Goal: Information Seeking & Learning: Find specific fact

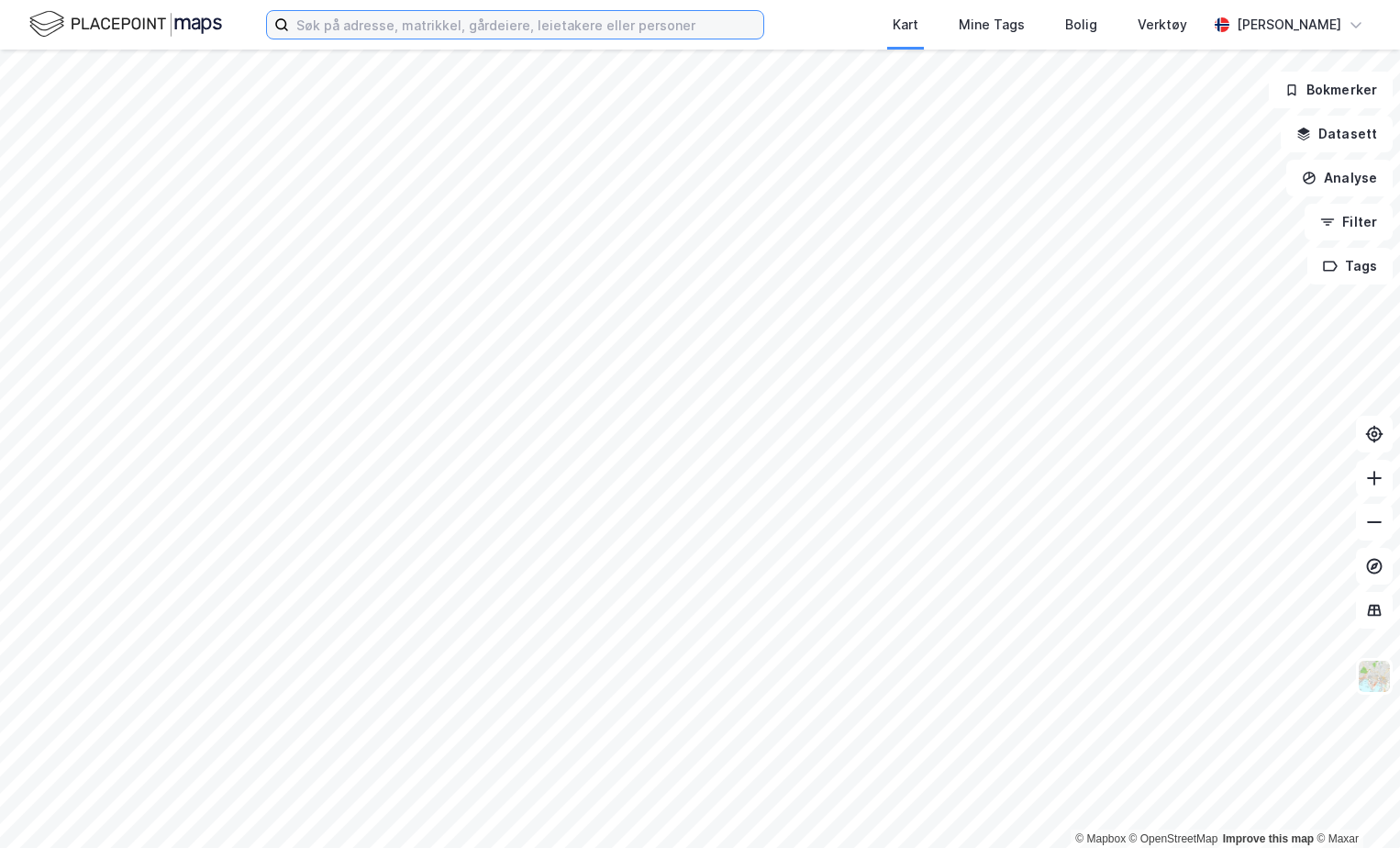
click at [668, 21] on input at bounding box center [526, 25] width 474 height 28
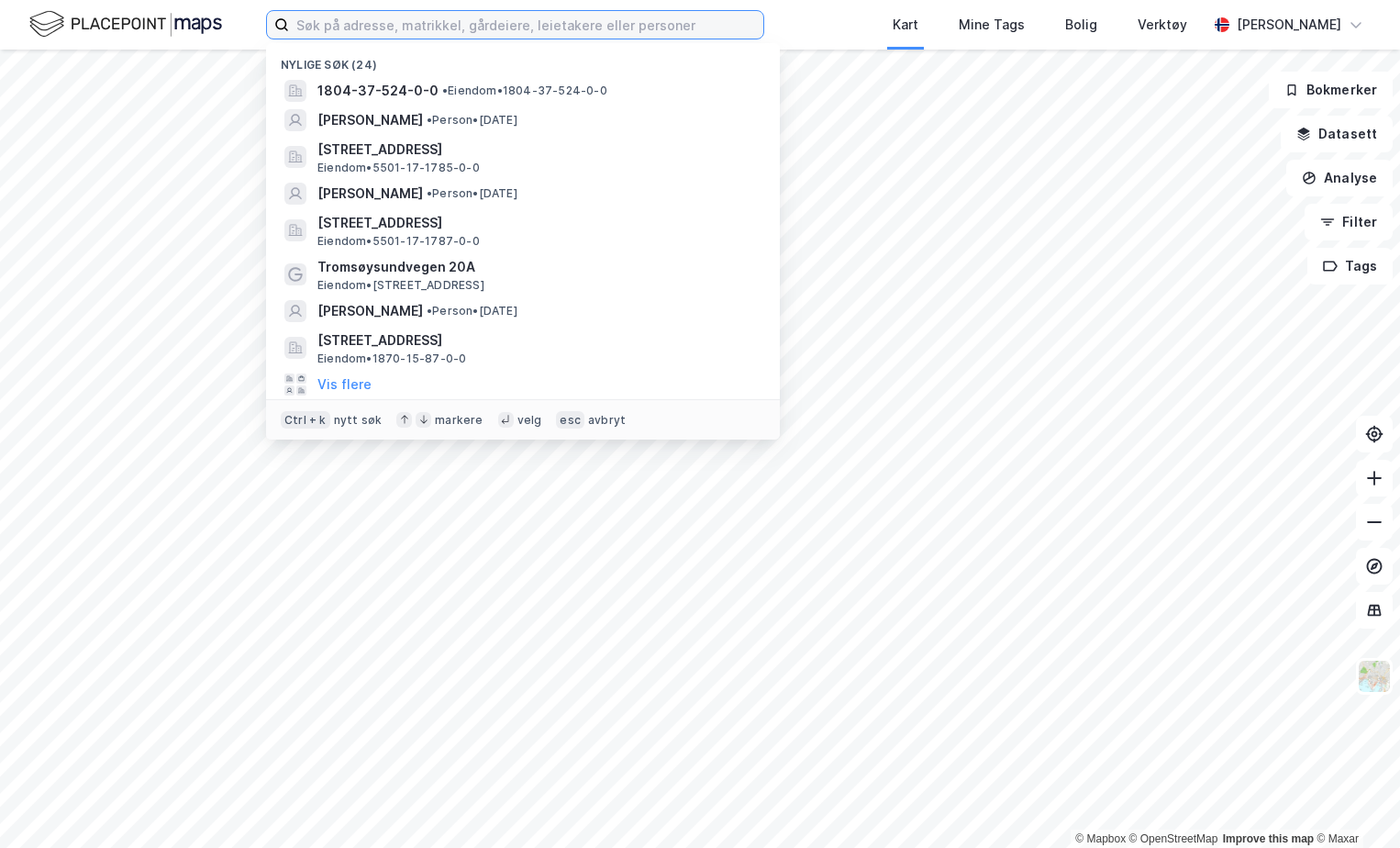
type input "j"
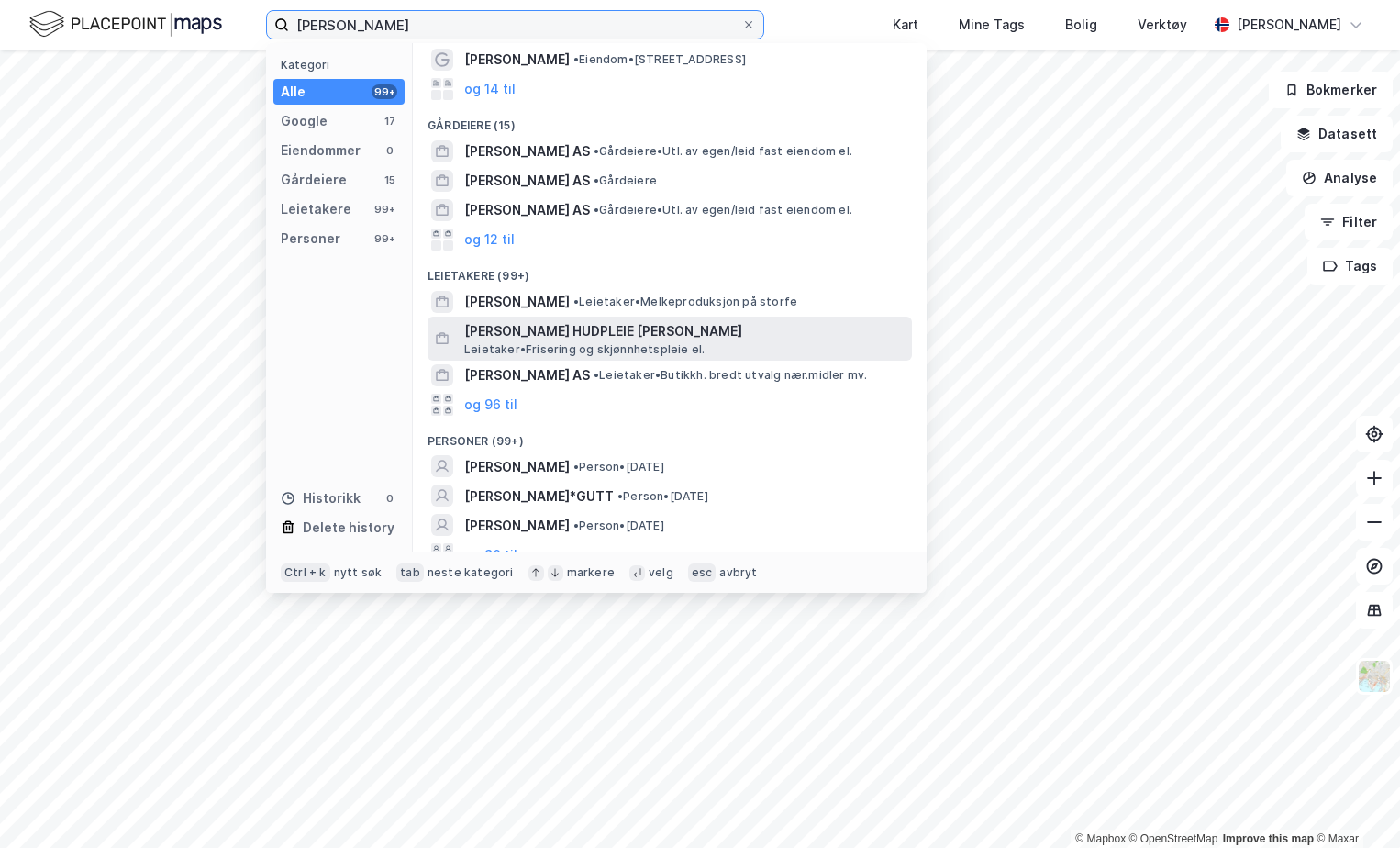
scroll to position [123, 0]
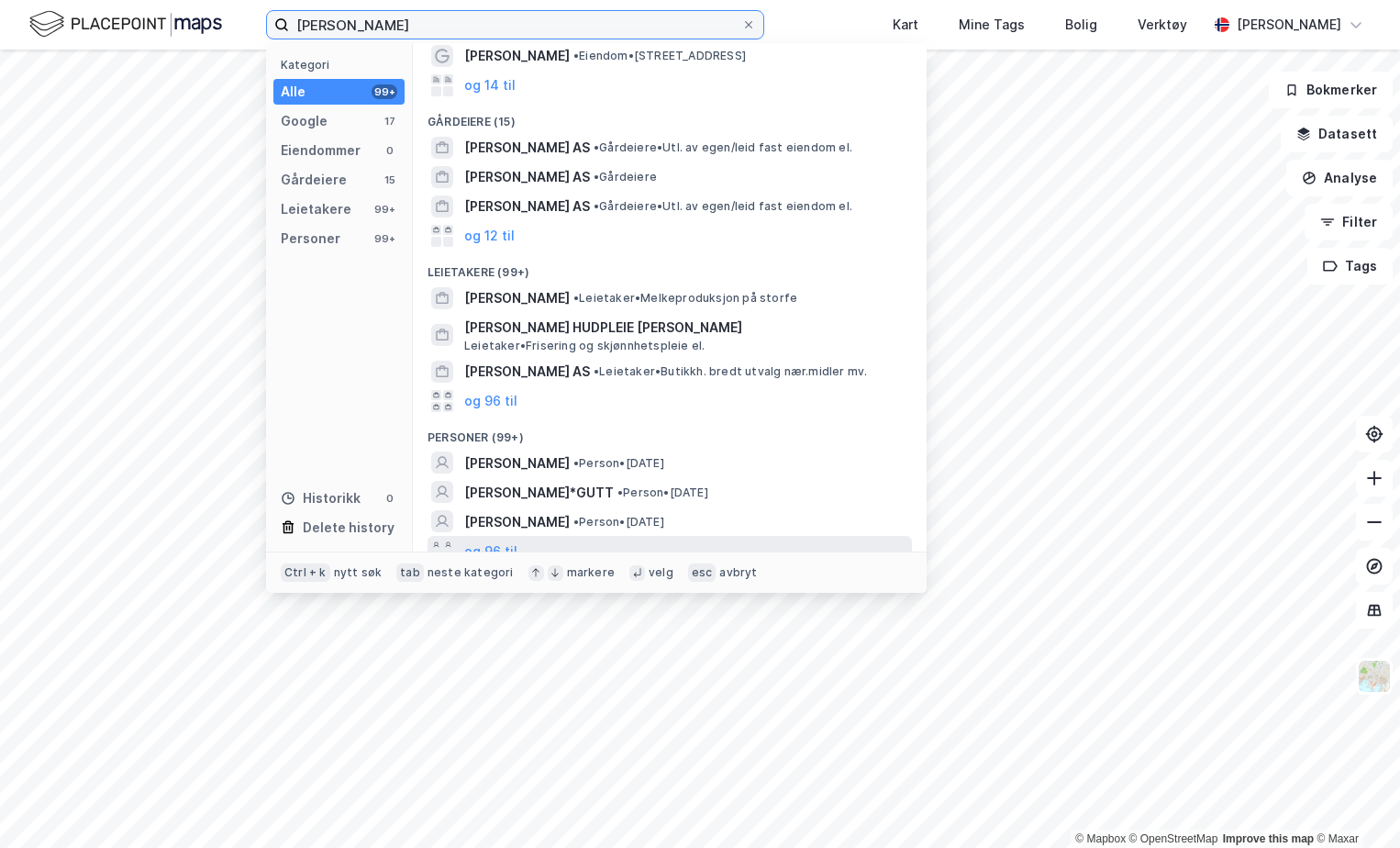
type input "[PERSON_NAME]"
click at [531, 538] on div "og 96 til" at bounding box center [669, 551] width 484 height 29
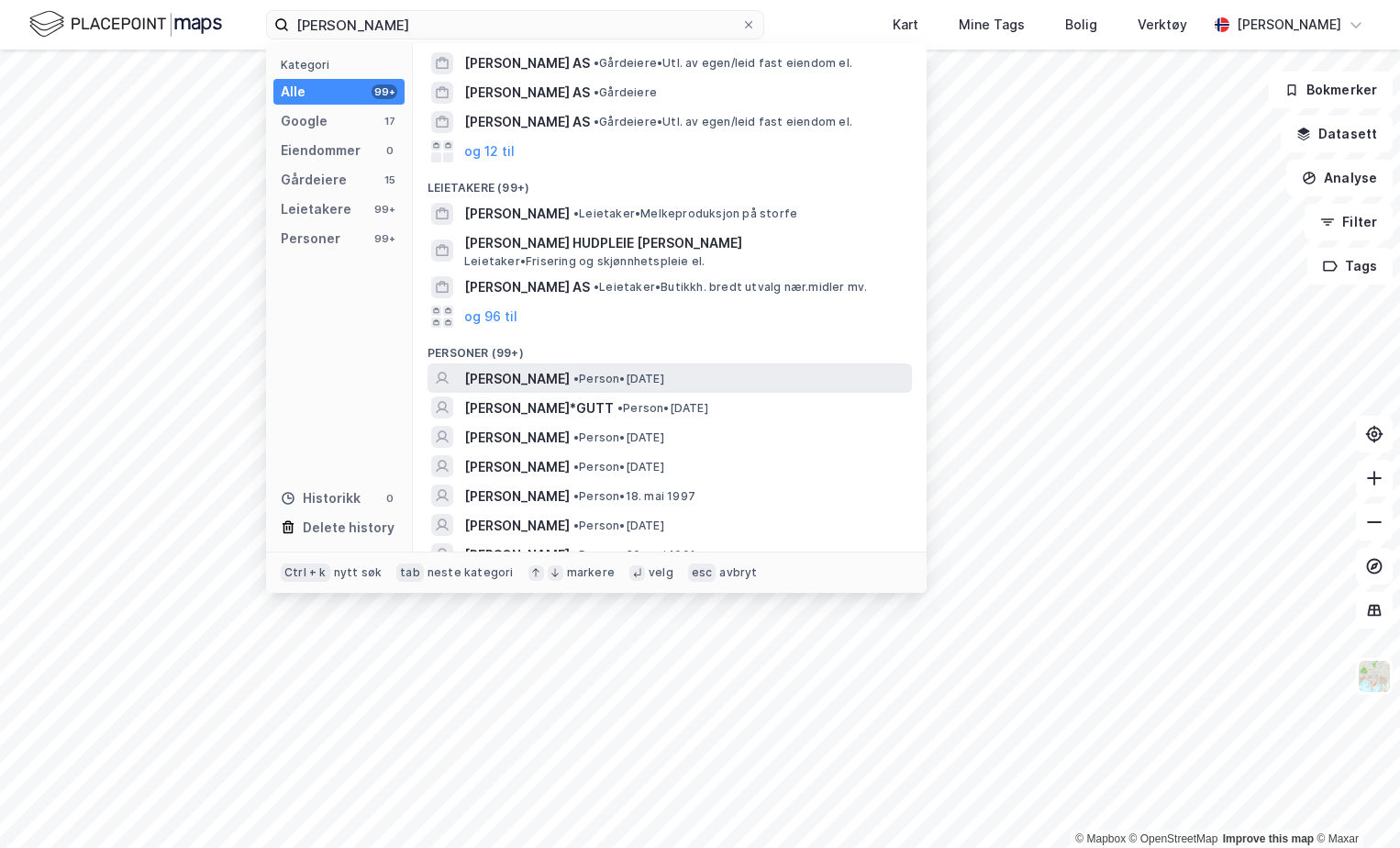
scroll to position [307, 0]
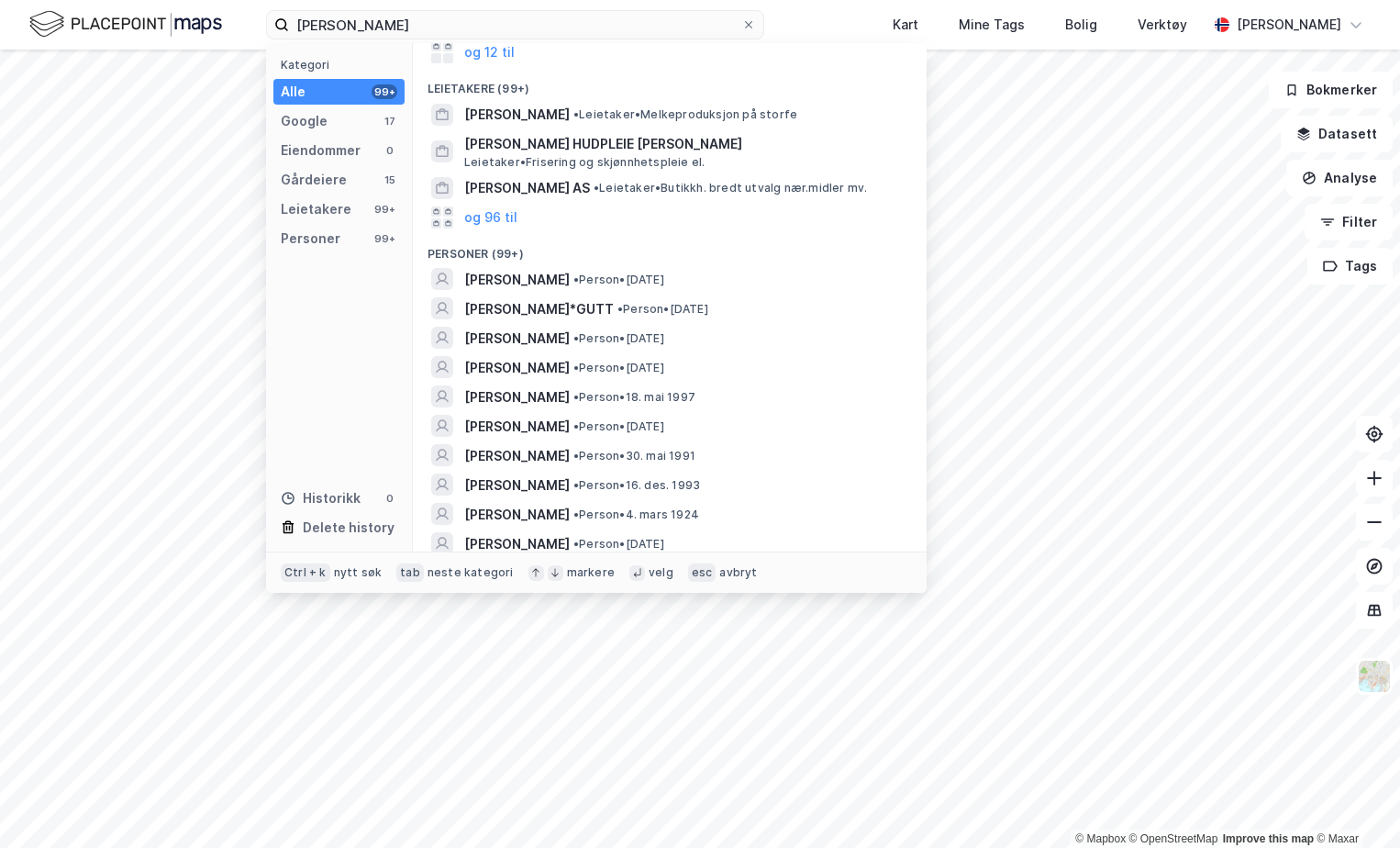
click at [192, 30] on img at bounding box center [125, 24] width 192 height 32
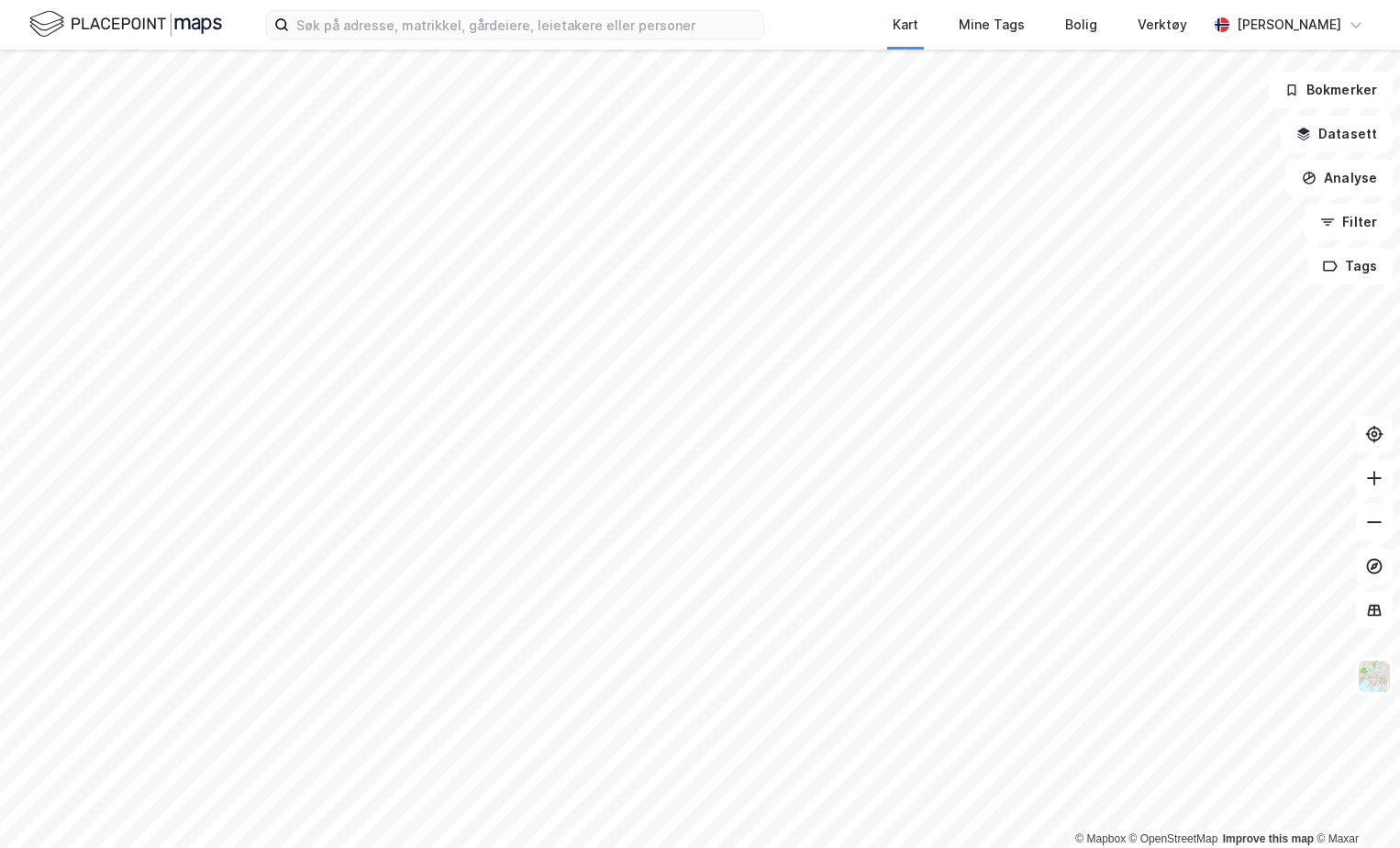
click at [423, 42] on div "Kart Mine Tags Bolig Verktøy [PERSON_NAME]" at bounding box center [700, 25] width 1400 height 50
click at [419, 33] on input at bounding box center [526, 25] width 474 height 28
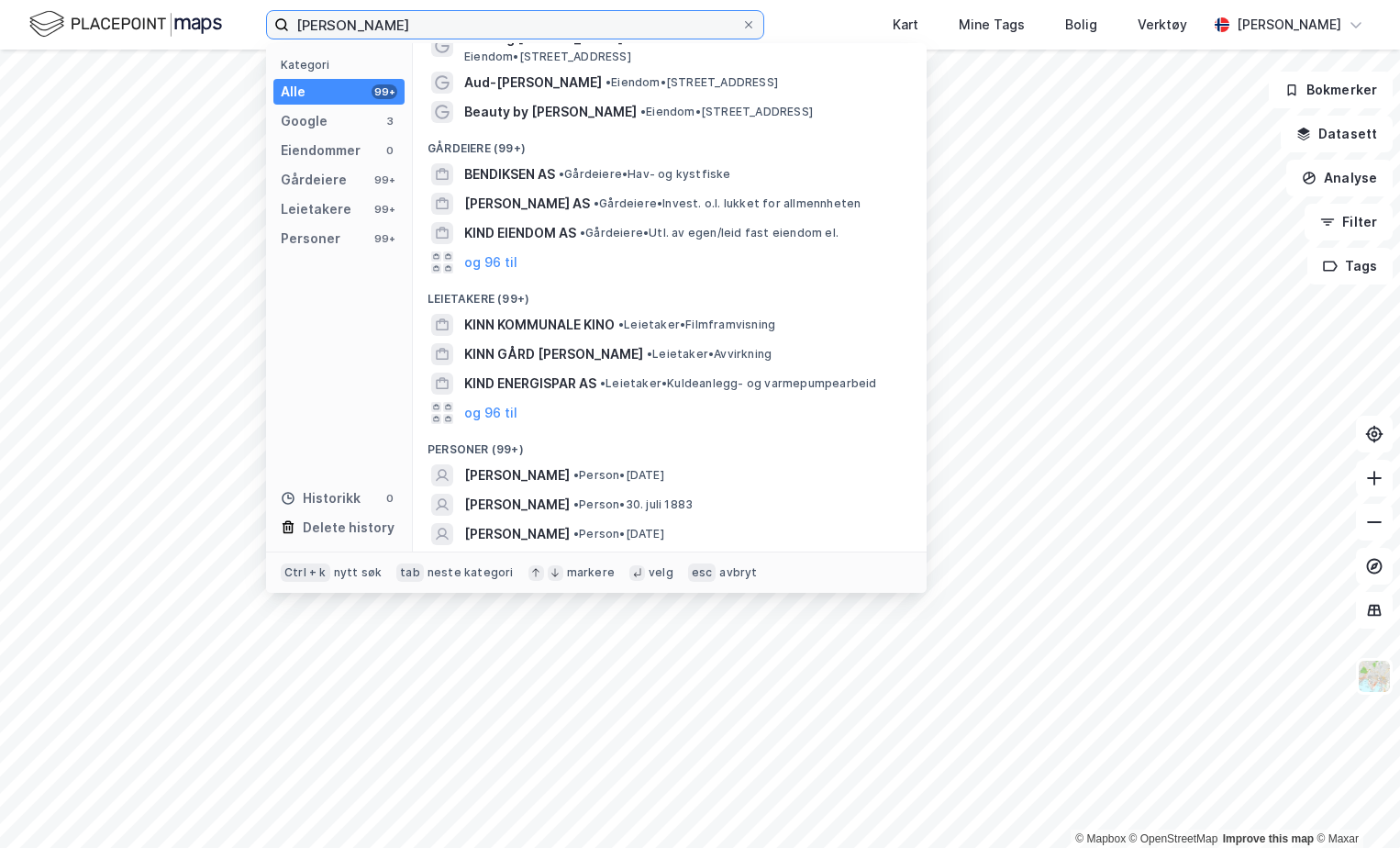
scroll to position [79, 0]
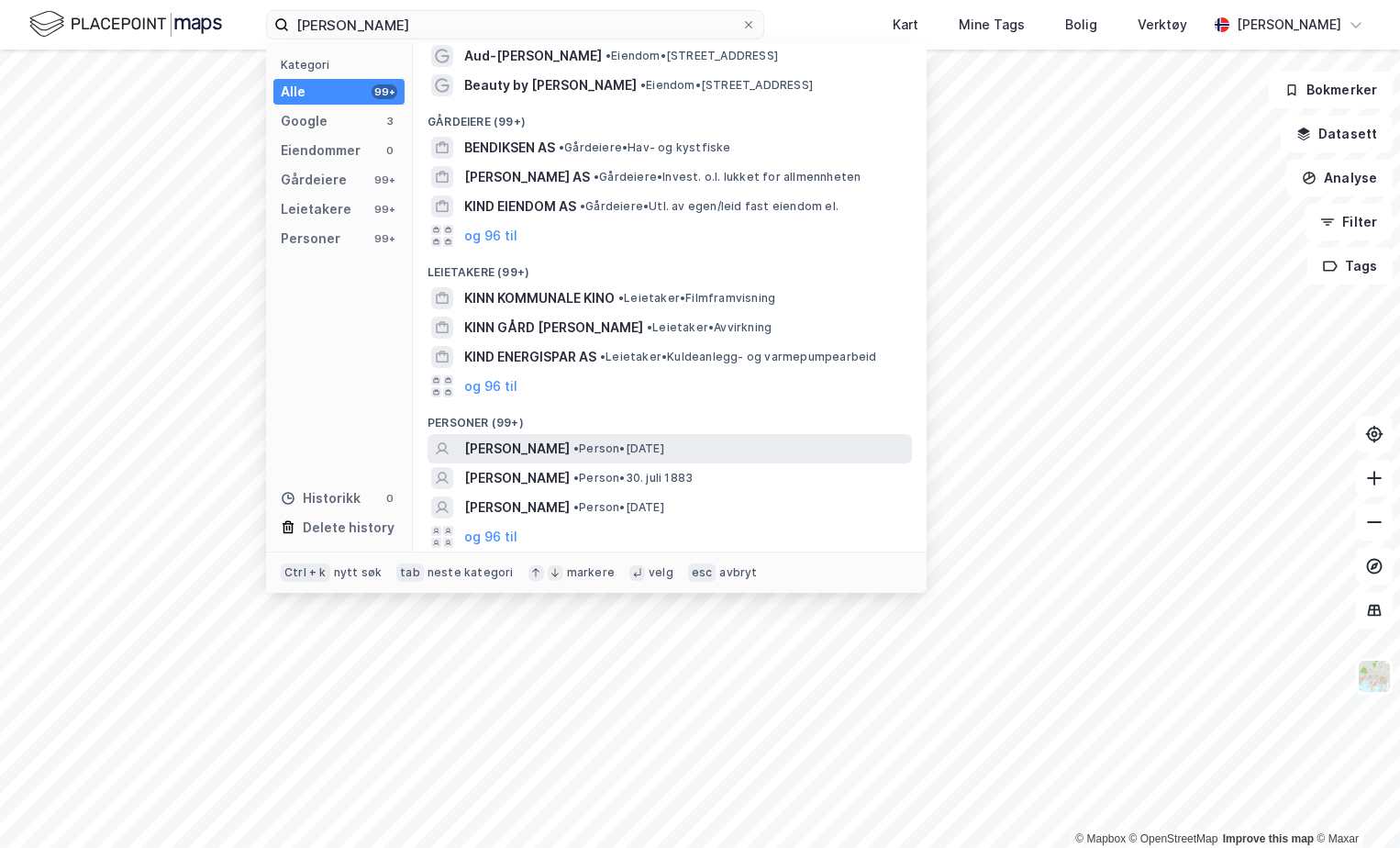
click at [570, 447] on span "[PERSON_NAME]" at bounding box center [516, 448] width 106 height 22
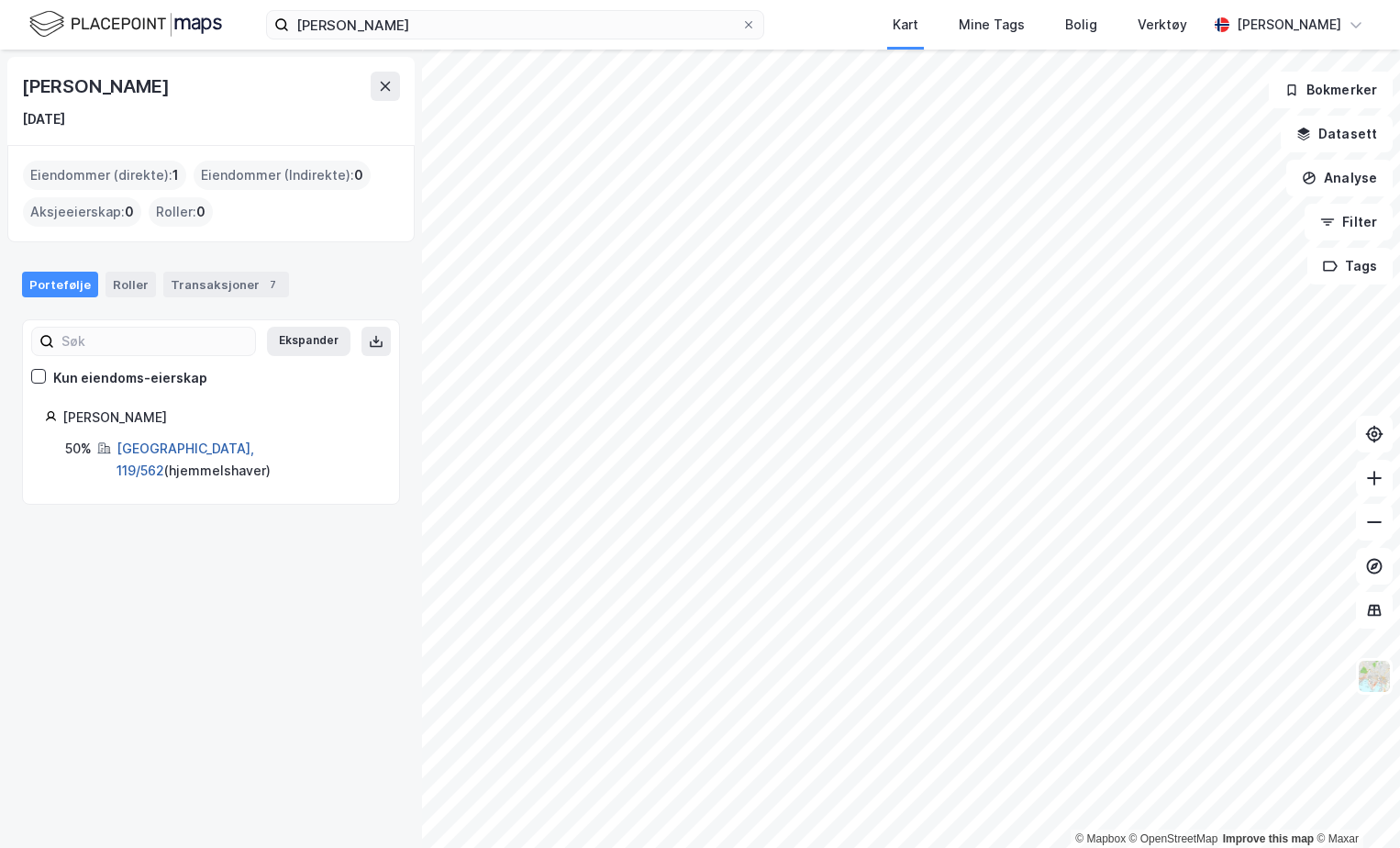
click at [158, 450] on link "Tromsø, 119/562" at bounding box center [186, 459] width 138 height 38
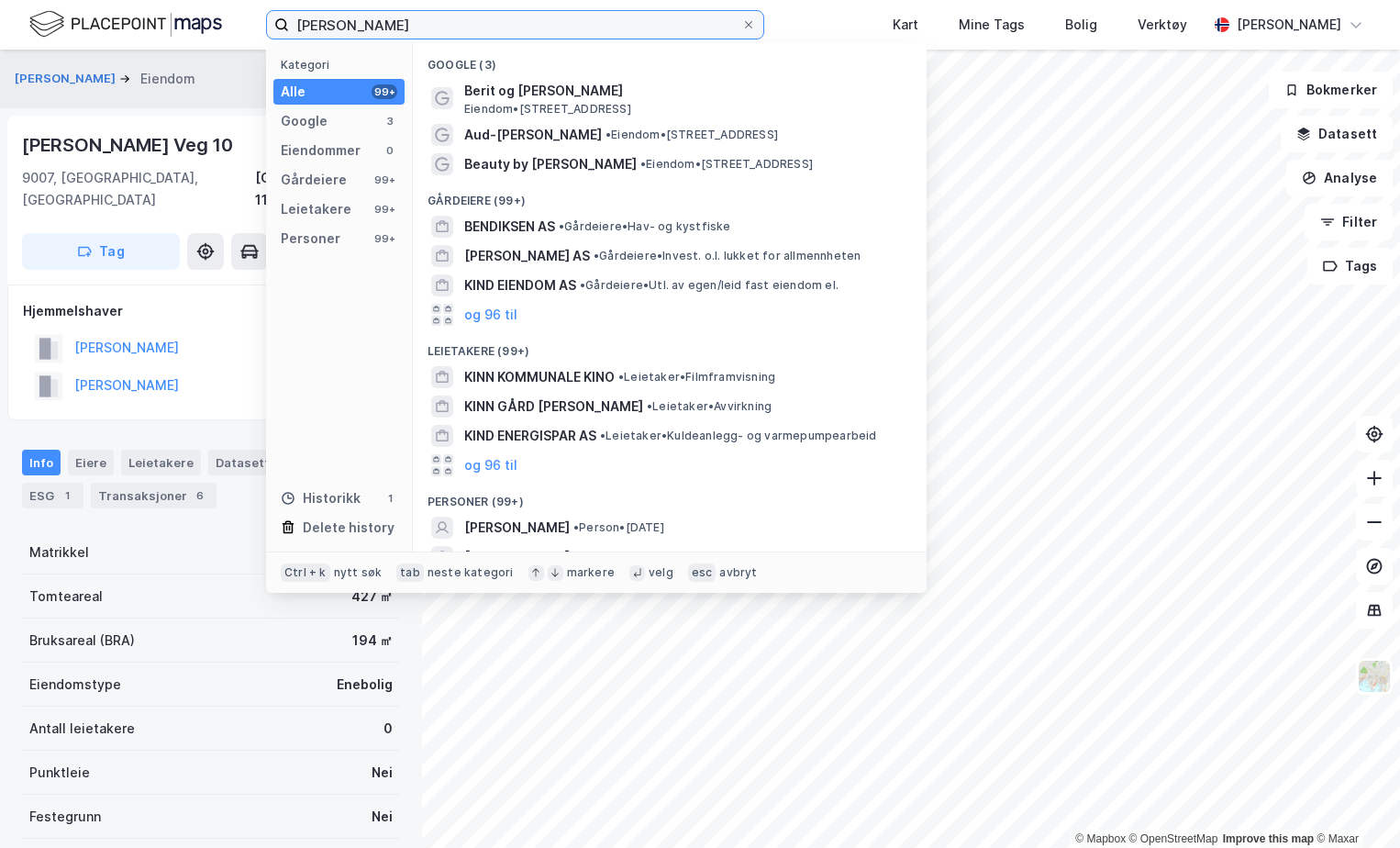
drag, startPoint x: 524, startPoint y: 23, endPoint x: 232, endPoint y: -20, distance: 295.1
click at [232, 0] on html "Camilla Kind bendiksen Kategori Alle 99+ Google 3 Eiendommer 0 Gårdeiere 99+ Le…" at bounding box center [700, 424] width 1400 height 848
type input "B"
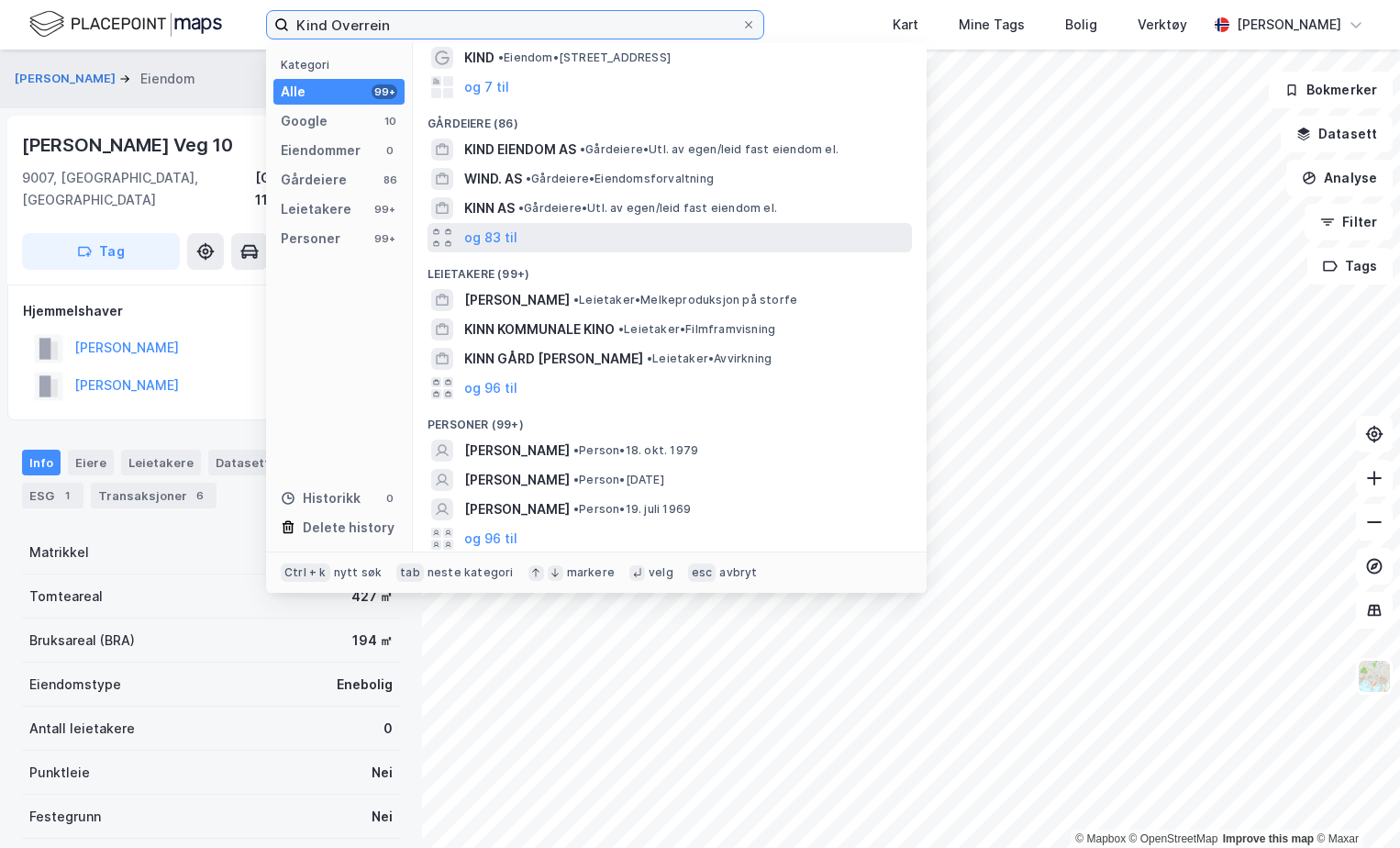
scroll to position [94, 0]
drag, startPoint x: 417, startPoint y: 30, endPoint x: 332, endPoint y: 24, distance: 85.2
click at [332, 24] on input "Kind Overrein" at bounding box center [515, 25] width 452 height 28
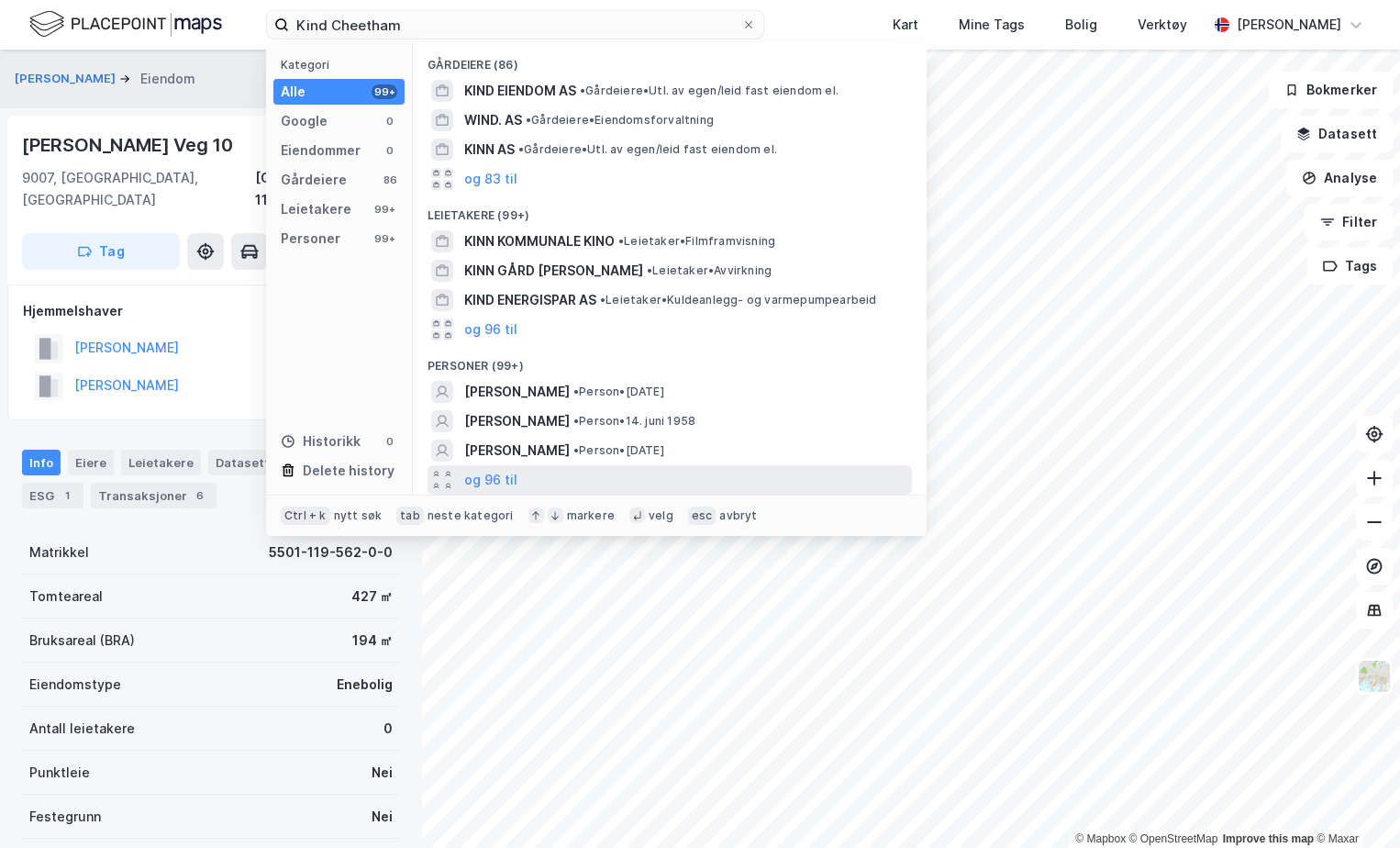
click at [515, 474] on div "og 96 til" at bounding box center [669, 480] width 484 height 29
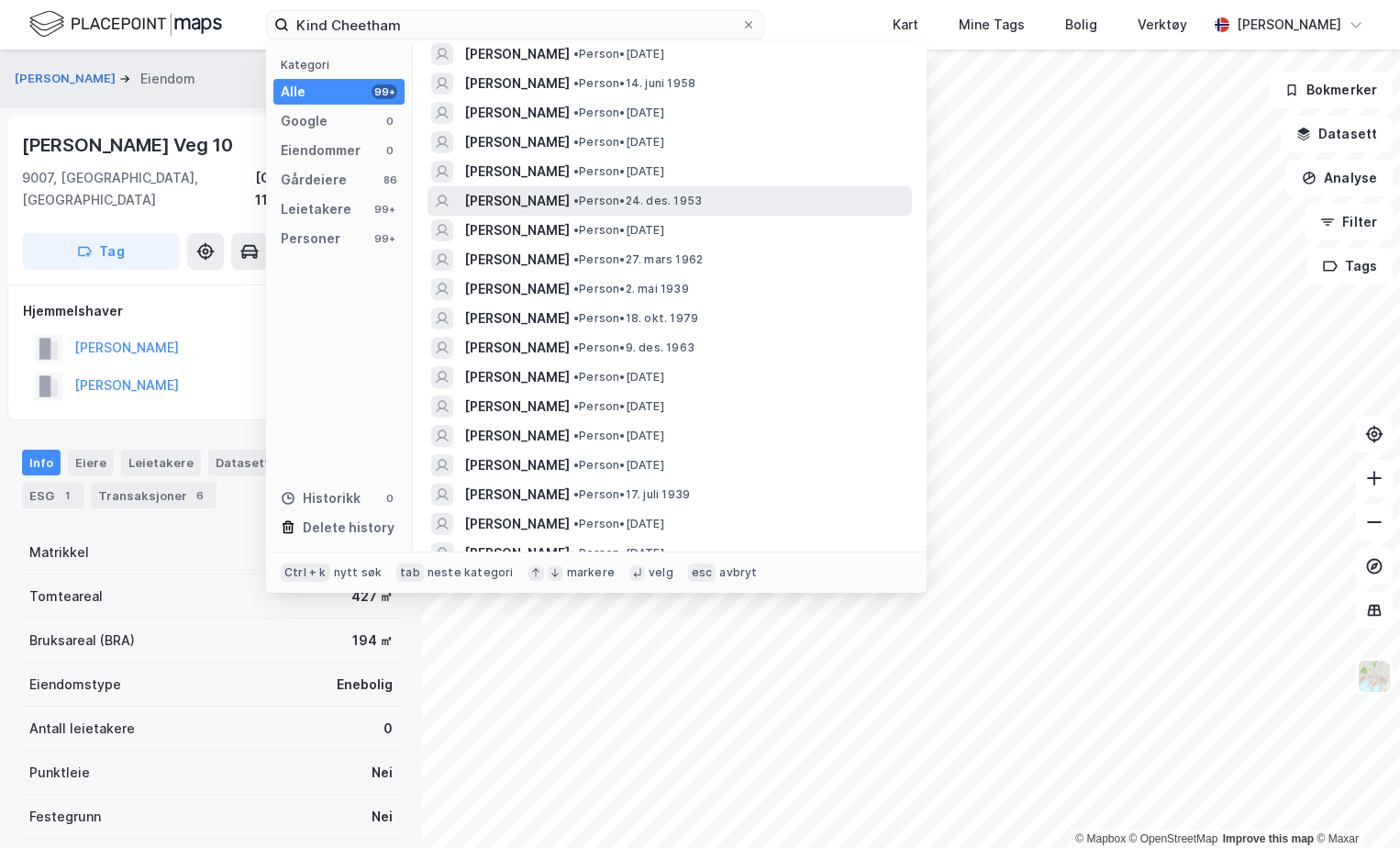
scroll to position [367, 0]
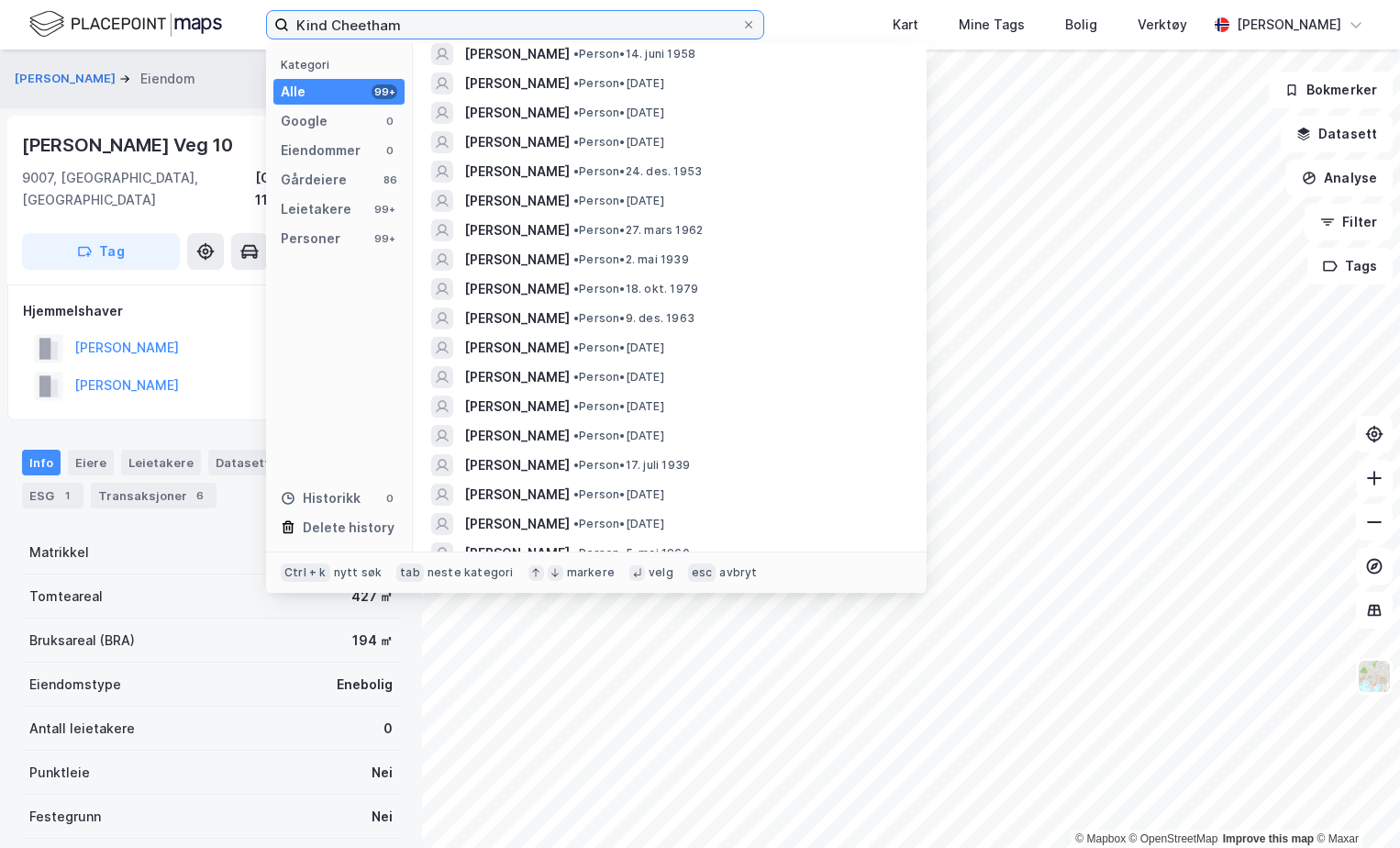
drag, startPoint x: 324, startPoint y: 28, endPoint x: 249, endPoint y: 15, distance: 76.1
click at [249, 15] on div "Kind Cheetham Kategori Alle 99+ Google 0 Eiendommer 0 Gårdeiere 86 Leietakere 9…" at bounding box center [700, 25] width 1400 height 50
drag, startPoint x: 434, startPoint y: 26, endPoint x: 344, endPoint y: 22, distance: 90.1
click at [344, 22] on input "Hedda Cheetham" at bounding box center [515, 25] width 452 height 28
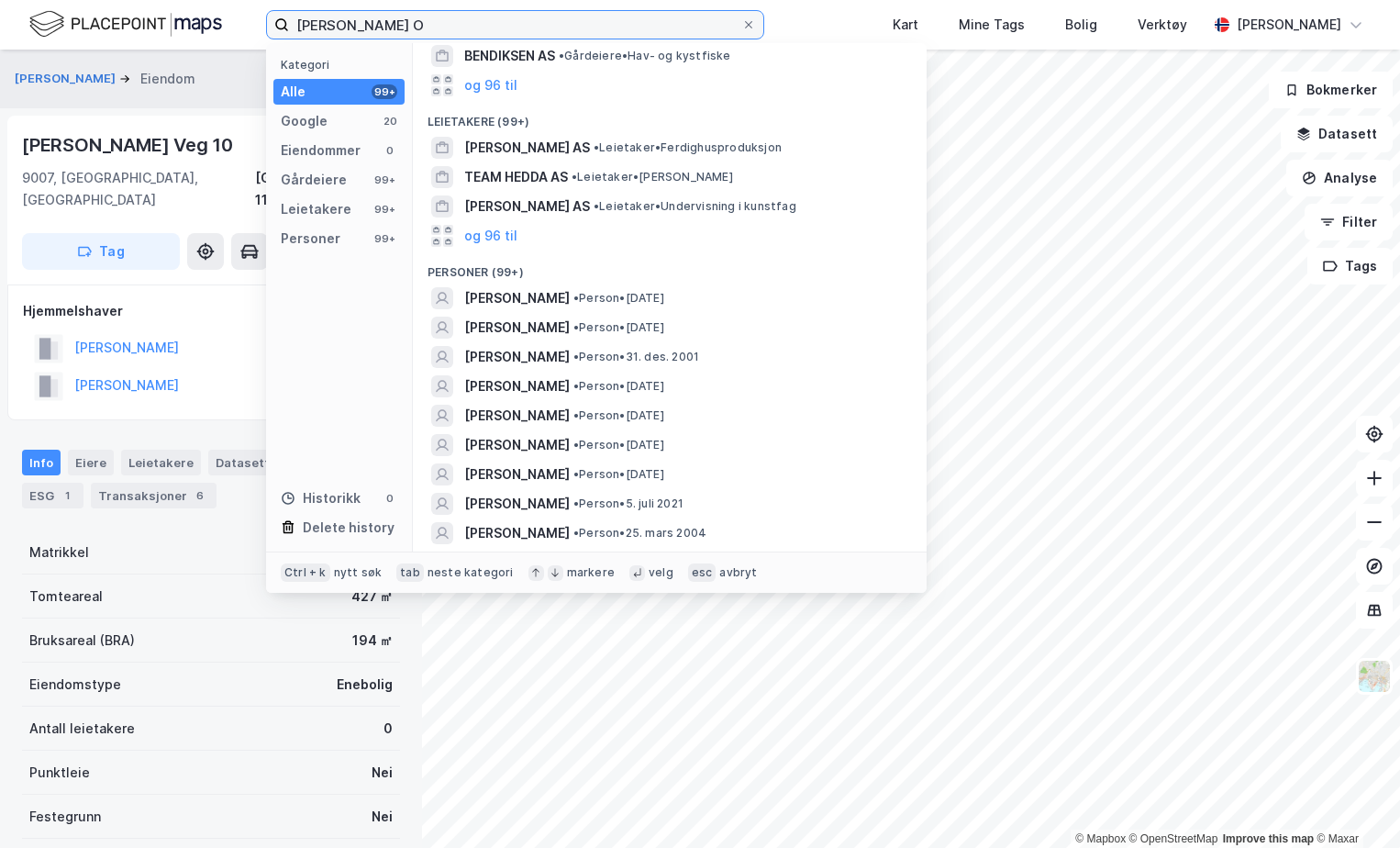
scroll to position [275, 0]
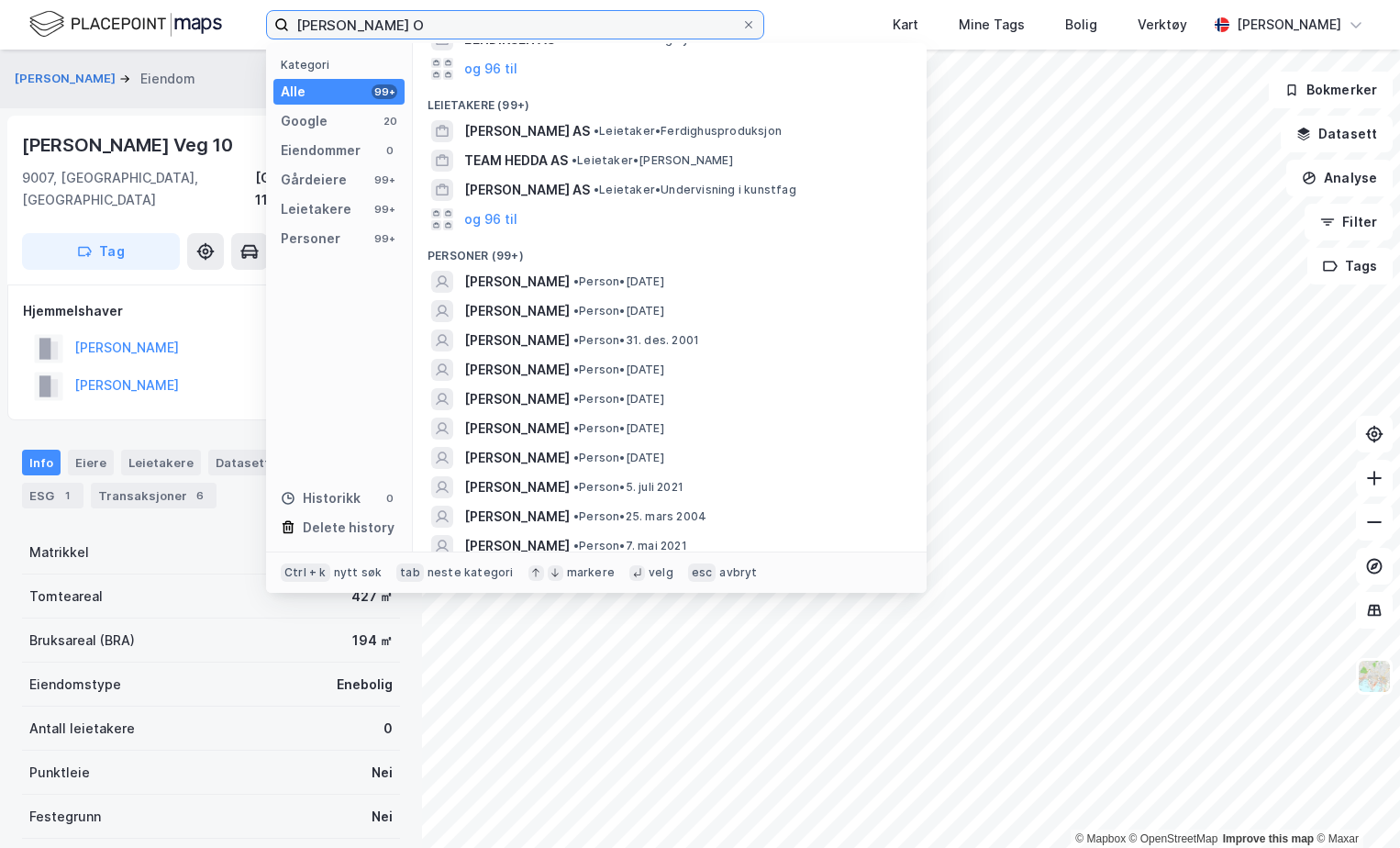
drag, startPoint x: 474, startPoint y: 27, endPoint x: 288, endPoint y: -17, distance: 191.1
click at [288, 0] on html "Hedda Bendiksen O Kategori Alle 99+ Google 20 Eiendommer 0 Gårdeiere 99+ Leieta…" at bounding box center [700, 424] width 1400 height 848
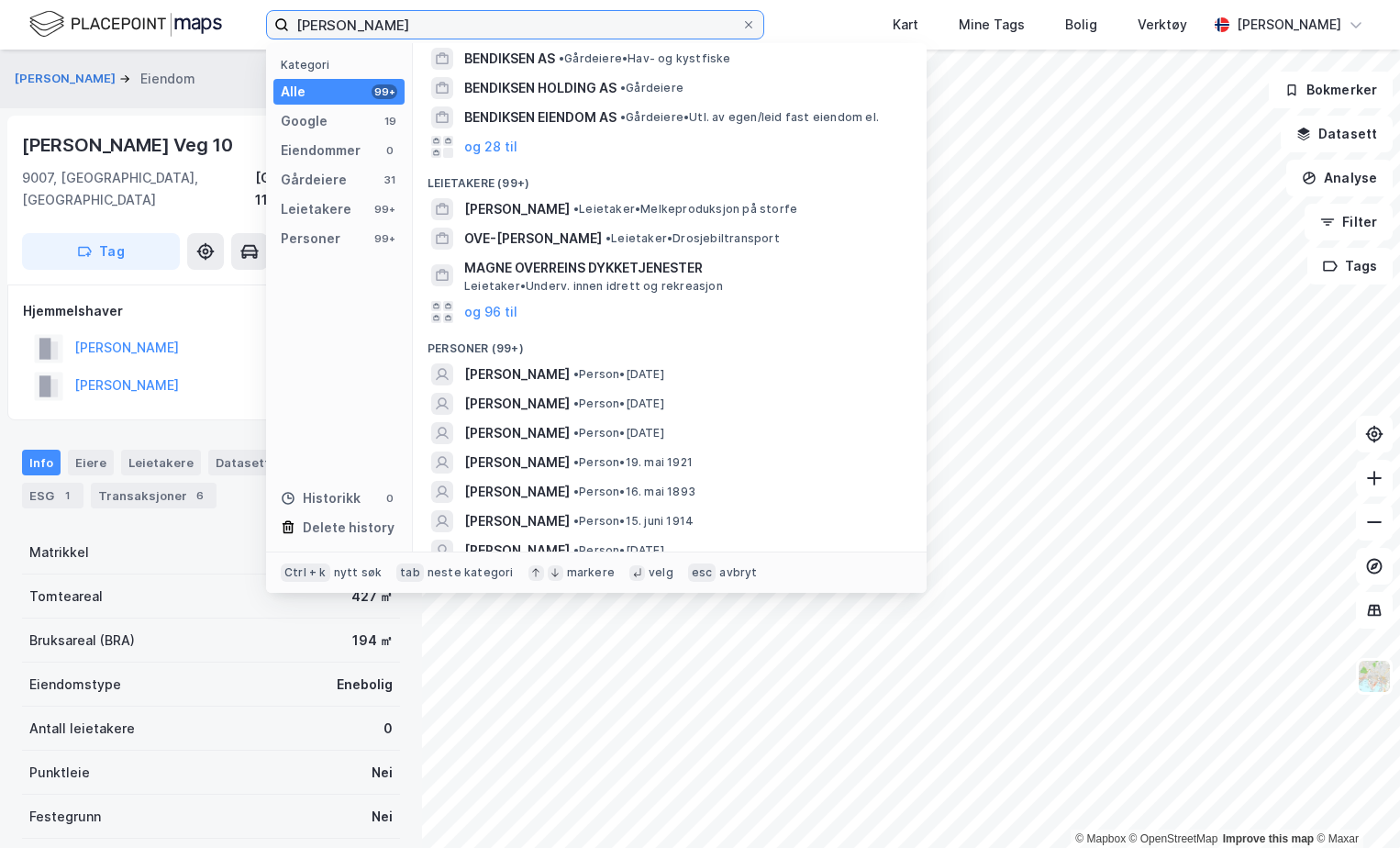
scroll to position [183, 0]
type input "Overrein Bendiksen"
click at [229, 261] on div "Thor Knutsens Veg 10 9007, Tromsø, Troms Tromsø, 119/562 Tag" at bounding box center [211, 200] width 408 height 168
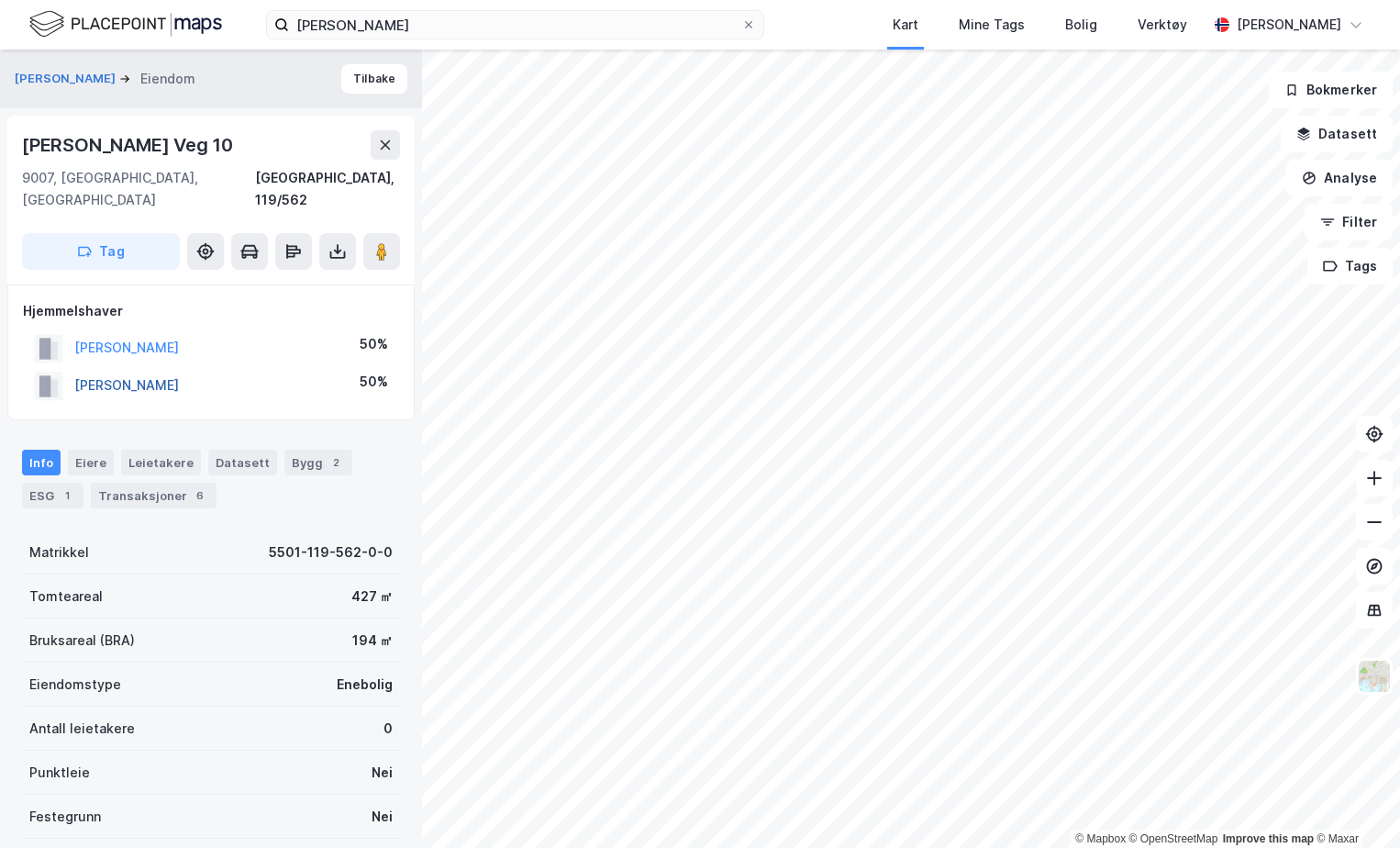
click at [0, 0] on button "OVERREIN MATHIAS CHEETHAM" at bounding box center [0, 0] width 0 height 0
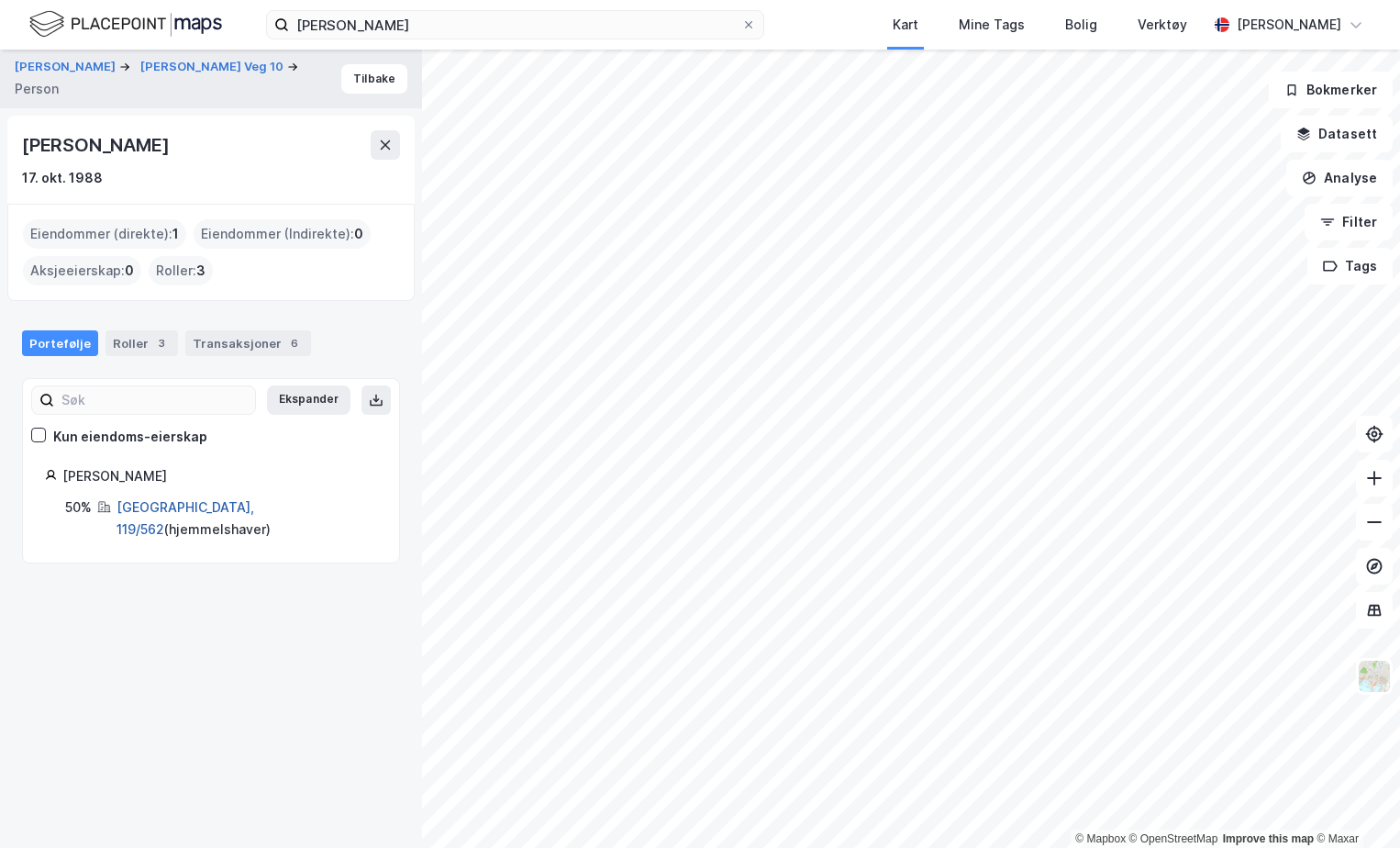
click at [146, 503] on link "Tromsø, 119/562" at bounding box center [186, 517] width 138 height 38
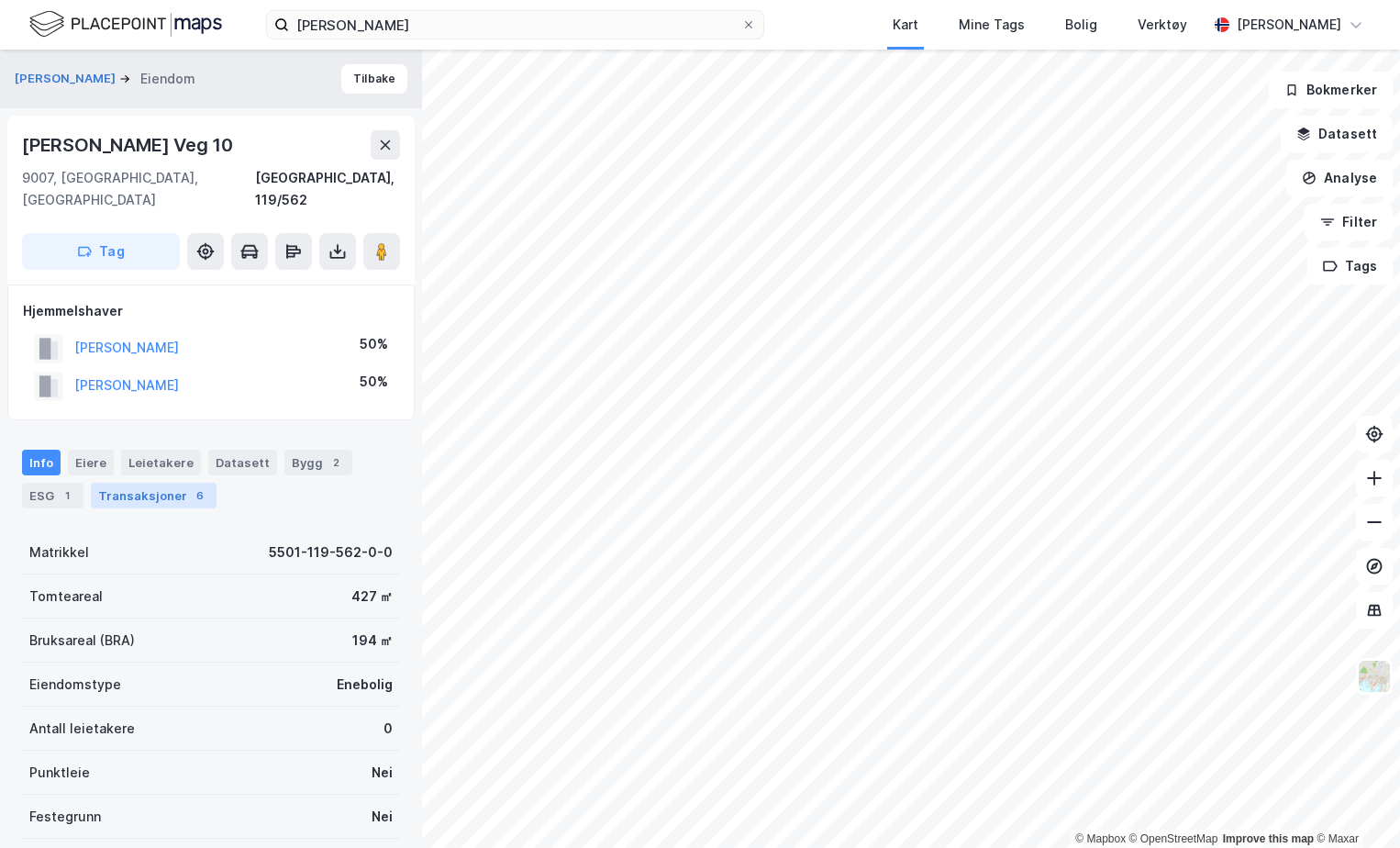
click at [171, 482] on div "Transaksjoner 6" at bounding box center [154, 495] width 126 height 26
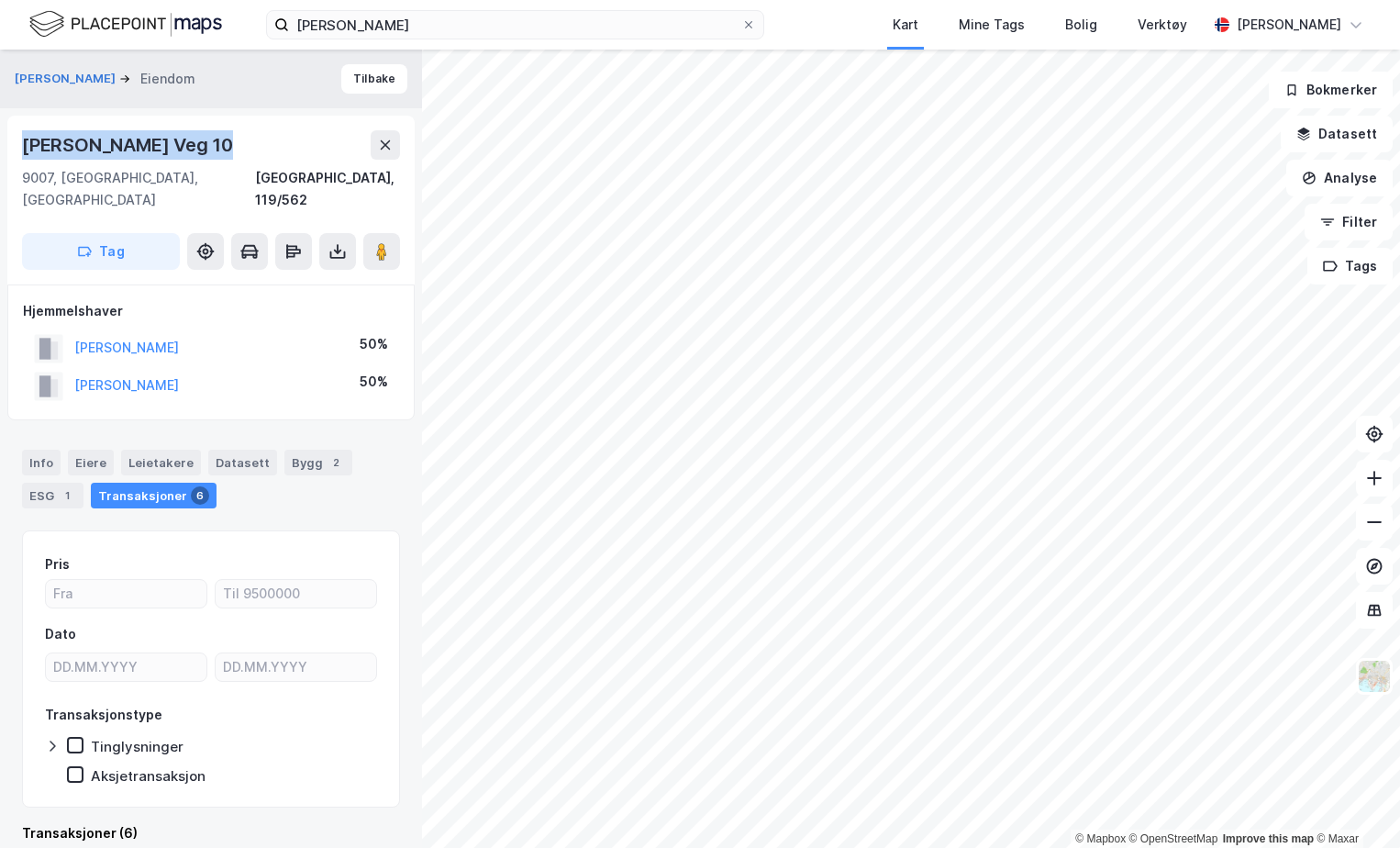
drag, startPoint x: 21, startPoint y: 142, endPoint x: 216, endPoint y: 153, distance: 195.3
click at [216, 153] on div "Thor Knutsens Veg 10 9007, Tromsø, Troms Tromsø, 119/562 Tag" at bounding box center [211, 200] width 408 height 168
drag, startPoint x: 216, startPoint y: 153, endPoint x: 204, endPoint y: 149, distance: 12.6
